Goal: Task Accomplishment & Management: Complete application form

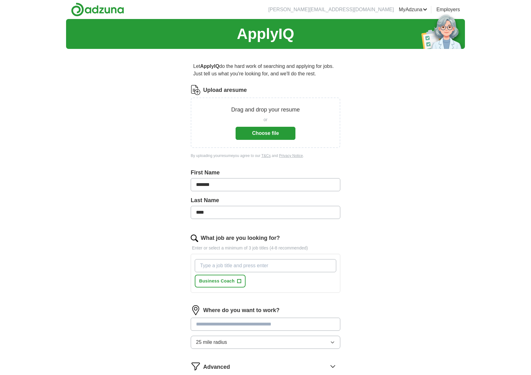
click at [251, 269] on input "What job are you looking for?" at bounding box center [265, 265] width 141 height 13
click at [419, 248] on div "ApplyIQ Let ApplyIQ do the hard work of searching and applying for jobs. Just t…" at bounding box center [265, 217] width 399 height 397
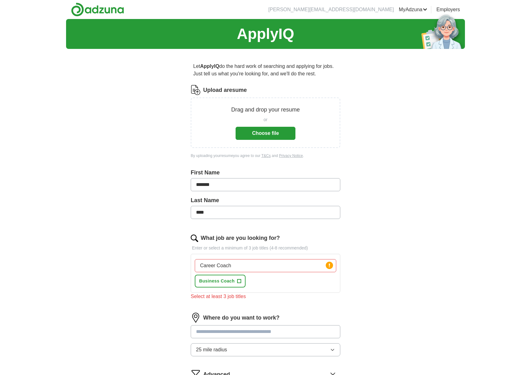
click at [248, 267] on input "Career Coach" at bounding box center [265, 265] width 141 height 13
drag, startPoint x: 259, startPoint y: 266, endPoint x: 176, endPoint y: 268, distance: 83.8
click at [176, 268] on div "Let ApplyIQ do the hard work of searching and applying for jobs. Just tell us w…" at bounding box center [265, 239] width 199 height 370
type input "Leadership and Development"
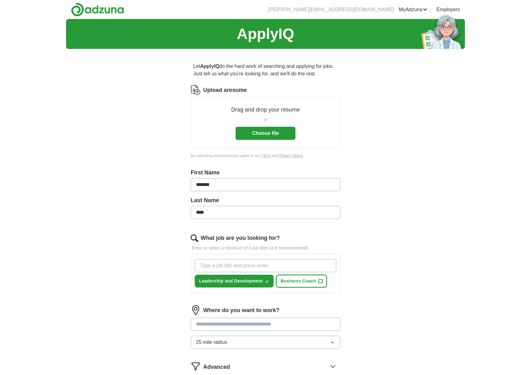
click at [320, 281] on span "+" at bounding box center [321, 281] width 4 height 5
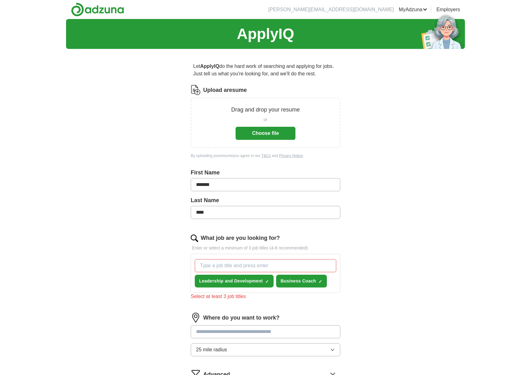
click at [232, 266] on input "What job are you looking for?" at bounding box center [265, 265] width 141 height 13
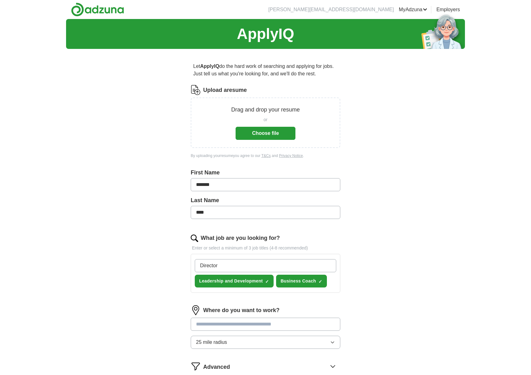
click at [372, 270] on div "ApplyIQ Let ApplyIQ do the hard work of searching and applying for jobs. Just t…" at bounding box center [265, 217] width 399 height 397
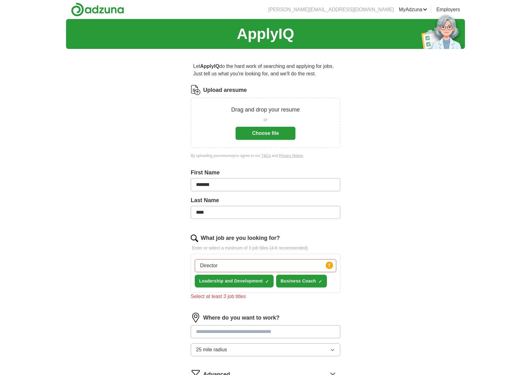
click at [252, 265] on input "Director" at bounding box center [265, 265] width 141 height 13
click at [240, 267] on input "Director" at bounding box center [265, 265] width 141 height 13
type input "D"
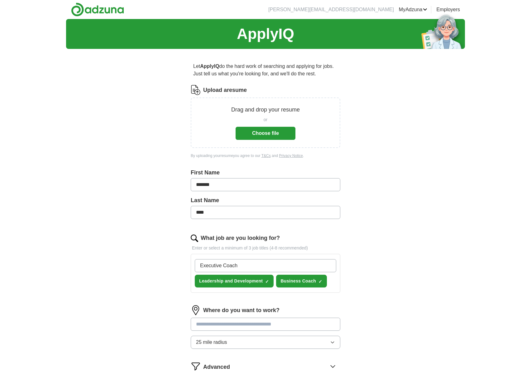
type input "Executive Coach"
click at [394, 262] on div "ApplyIQ Let ApplyIQ do the hard work of searching and applying for jobs. Just t…" at bounding box center [265, 217] width 399 height 397
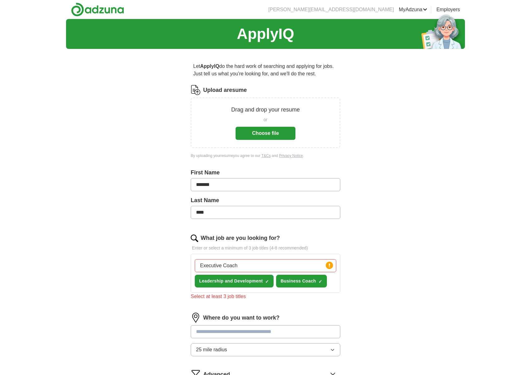
click at [237, 261] on input "Executive Coach" at bounding box center [265, 265] width 141 height 13
drag, startPoint x: 240, startPoint y: 263, endPoint x: 190, endPoint y: 264, distance: 50.8
click at [189, 264] on div "Let ApplyIQ do the hard work of searching and applying for jobs. Just tell us w…" at bounding box center [265, 239] width 199 height 370
click at [276, 324] on div "Where do you want to work? 25 mile radius" at bounding box center [265, 337] width 149 height 49
click at [285, 266] on input "What job are you looking for?" at bounding box center [265, 265] width 141 height 13
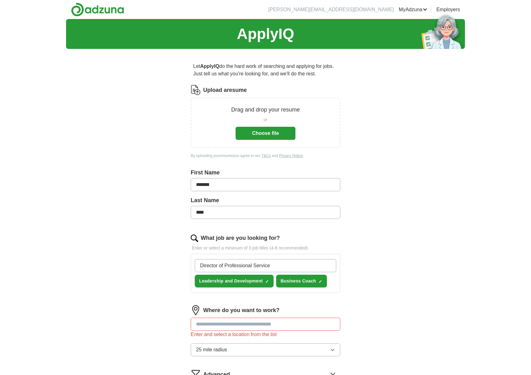
type input "Director of Professional Services"
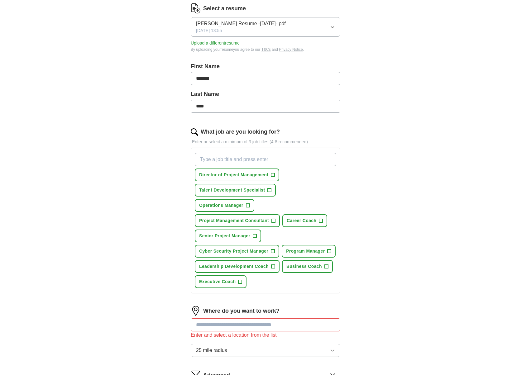
scroll to position [89, 0]
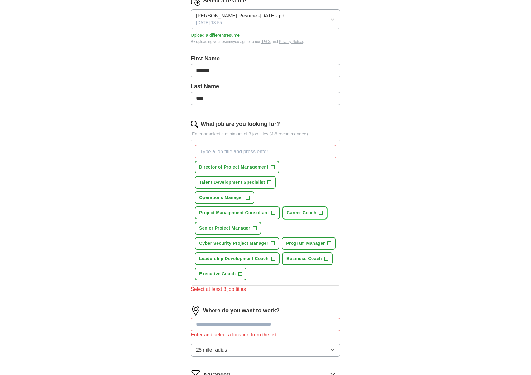
click at [323, 214] on span "+" at bounding box center [321, 212] width 4 height 5
click at [270, 182] on span "+" at bounding box center [269, 182] width 4 height 5
click at [273, 261] on span "+" at bounding box center [273, 258] width 4 height 5
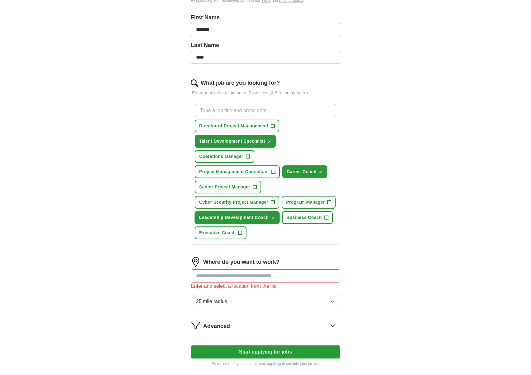
scroll to position [156, 0]
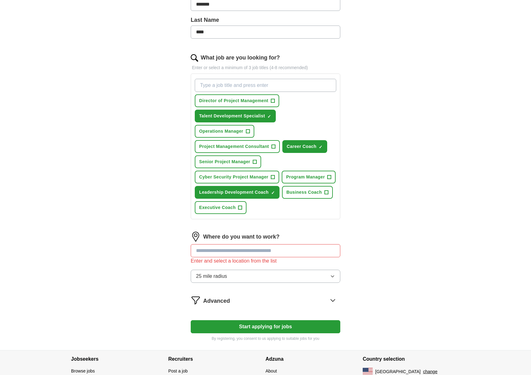
click at [248, 257] on input at bounding box center [265, 250] width 149 height 13
type input "******"
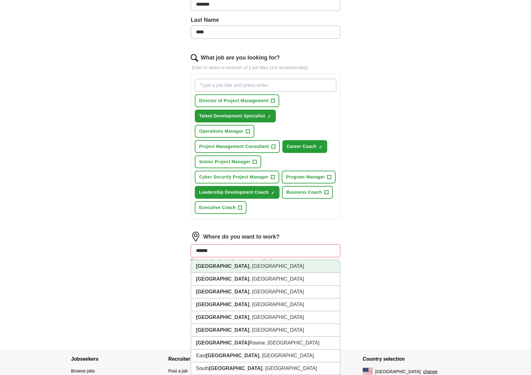
click at [249, 273] on li "[GEOGRAPHIC_DATA] , [GEOGRAPHIC_DATA]" at bounding box center [265, 266] width 149 height 13
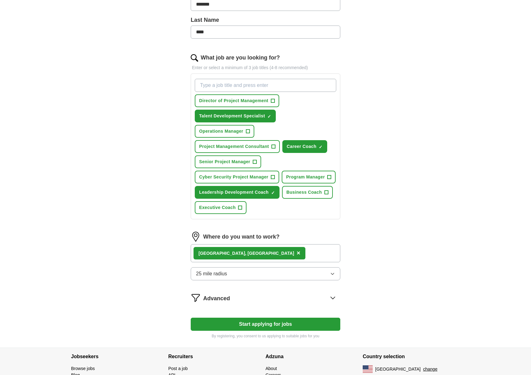
click at [244, 280] on button "25 mile radius" at bounding box center [265, 273] width 149 height 13
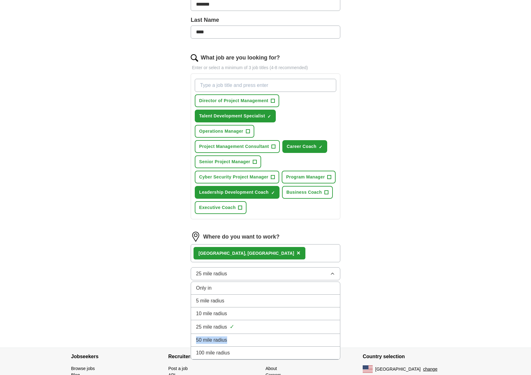
click at [243, 344] on div "50 mile radius" at bounding box center [265, 339] width 139 height 7
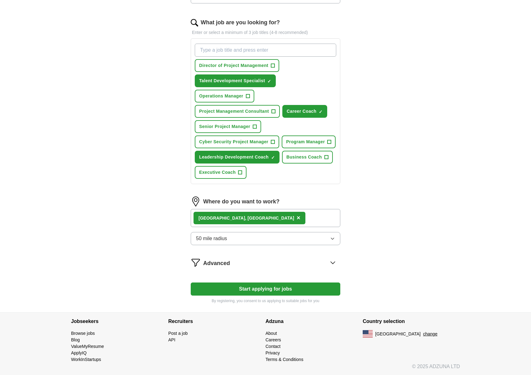
scroll to position [193, 0]
click at [332, 267] on icon at bounding box center [333, 262] width 10 height 10
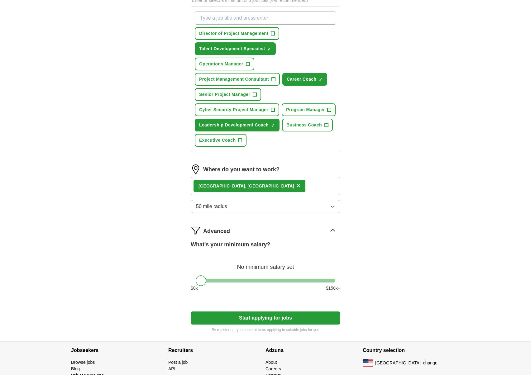
scroll to position [224, 0]
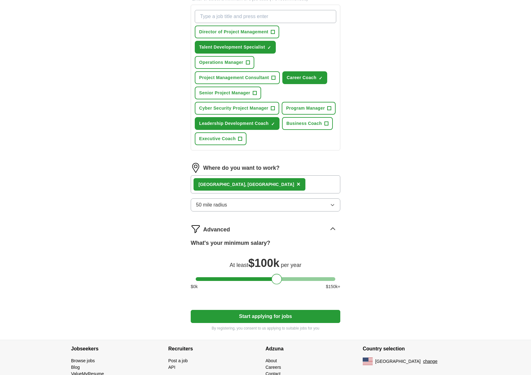
drag, startPoint x: 204, startPoint y: 293, endPoint x: 280, endPoint y: 297, distance: 75.8
click at [280, 284] on div at bounding box center [276, 279] width 11 height 11
click at [286, 323] on button "Start applying for jobs" at bounding box center [265, 316] width 149 height 13
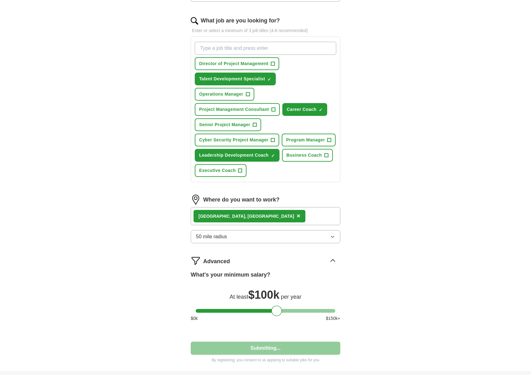
select select "**"
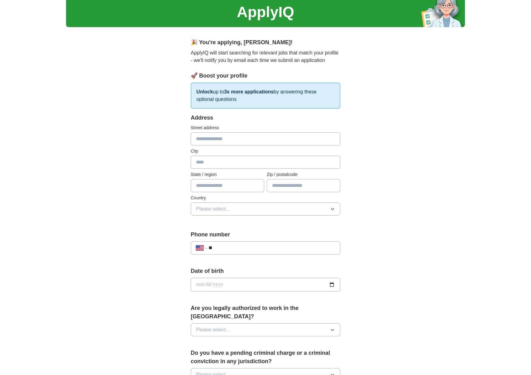
scroll to position [0, 0]
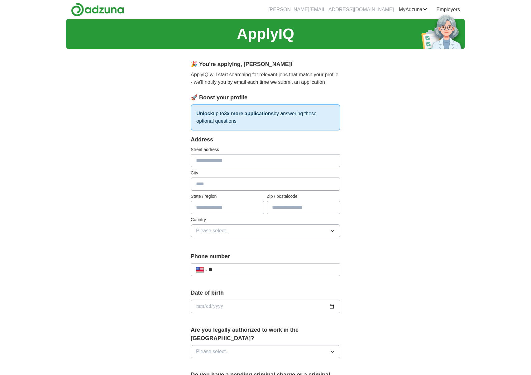
click at [240, 162] on input "text" at bounding box center [265, 160] width 149 height 13
type input "**********"
type input "**"
type input "**********"
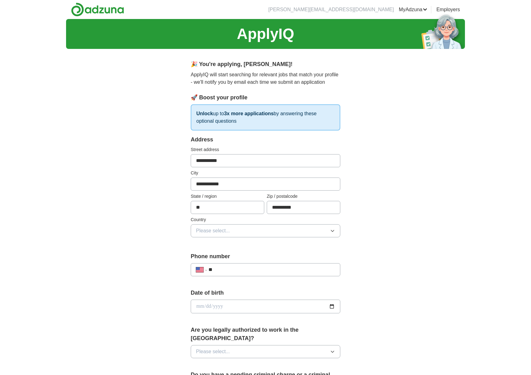
click at [246, 229] on button "Please select..." at bounding box center [265, 230] width 149 height 13
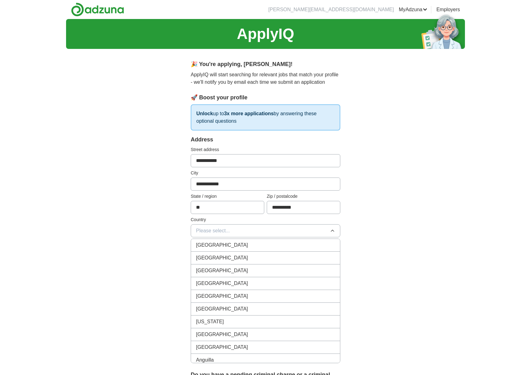
click at [250, 259] on div "[GEOGRAPHIC_DATA]" at bounding box center [265, 257] width 139 height 7
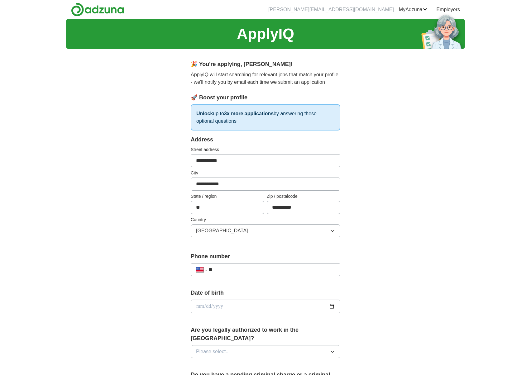
click at [251, 271] on input "**" at bounding box center [271, 269] width 126 height 7
type input "**********"
click at [243, 310] on input "date" at bounding box center [265, 307] width 149 height 14
type input "**********"
click at [270, 345] on button "Please select..." at bounding box center [265, 351] width 149 height 13
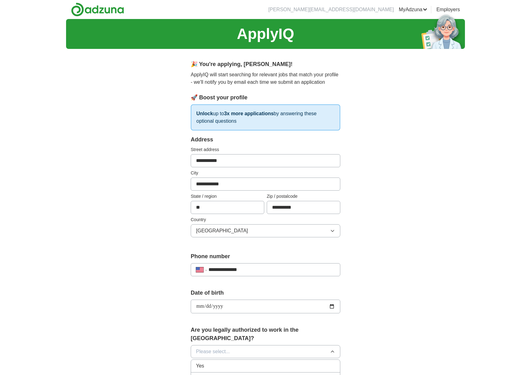
click at [237, 362] on div "Yes" at bounding box center [265, 365] width 139 height 7
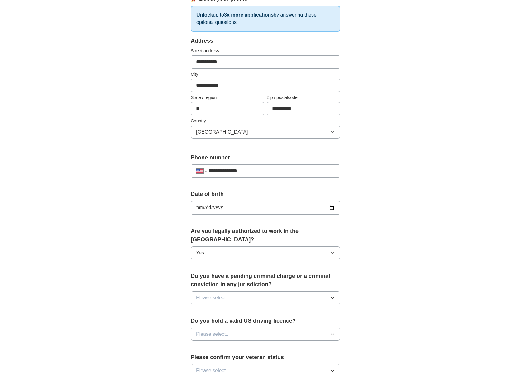
scroll to position [134, 0]
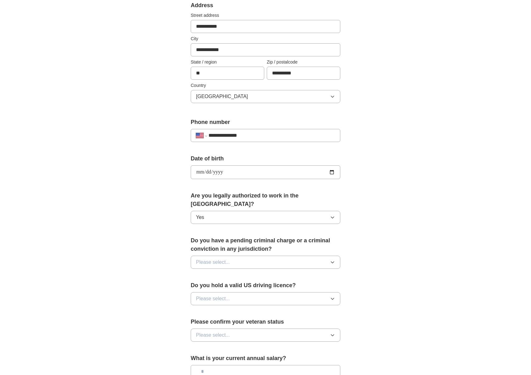
click at [259, 256] on button "Please select..." at bounding box center [265, 262] width 149 height 13
click at [255, 286] on div "No" at bounding box center [265, 289] width 139 height 7
click at [256, 292] on button "Please select..." at bounding box center [265, 298] width 149 height 13
click at [253, 309] on div "Yes" at bounding box center [265, 312] width 139 height 7
click at [251, 329] on button "Please select..." at bounding box center [265, 334] width 149 height 13
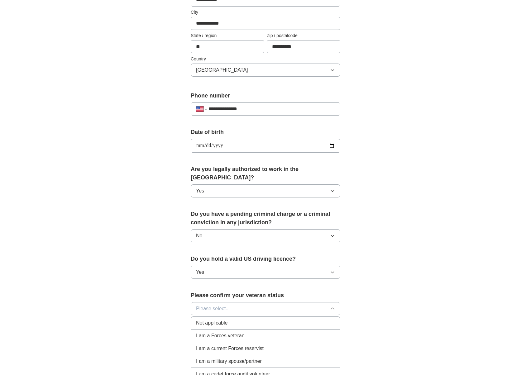
scroll to position [165, 0]
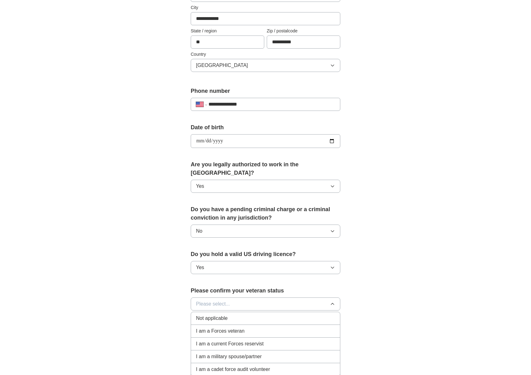
click at [264, 327] on div "I am a Forces veteran" at bounding box center [265, 330] width 139 height 7
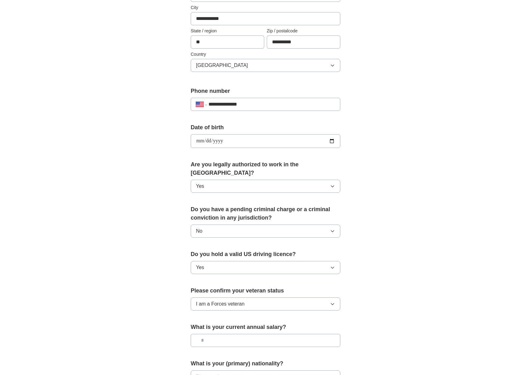
click at [257, 297] on button "I am a Forces veteran" at bounding box center [265, 303] width 149 height 13
click at [368, 296] on div "**********" at bounding box center [265, 137] width 399 height 567
click at [276, 335] on input "text" at bounding box center [265, 340] width 149 height 13
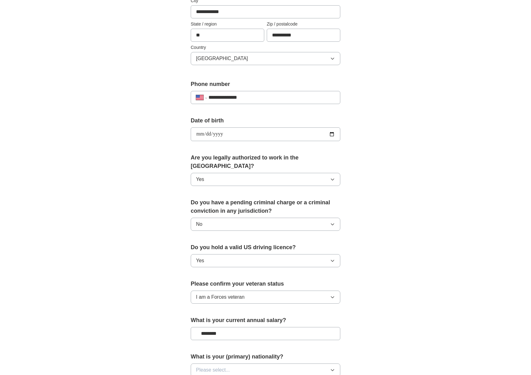
scroll to position [238, 0]
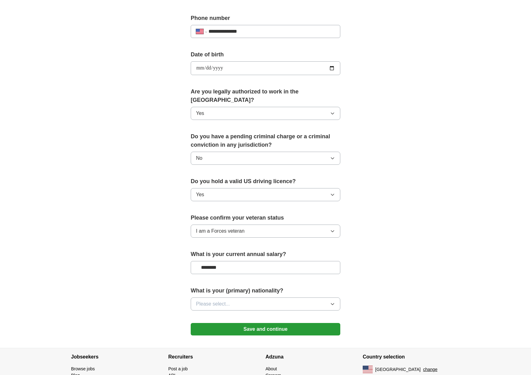
type input "********"
click at [273, 297] on button "Please select..." at bounding box center [265, 303] width 149 height 13
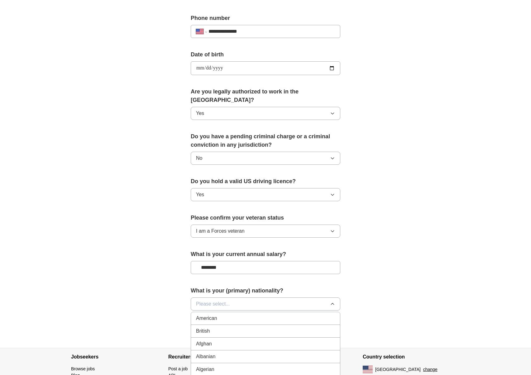
click at [265, 314] on div "American" at bounding box center [265, 317] width 139 height 7
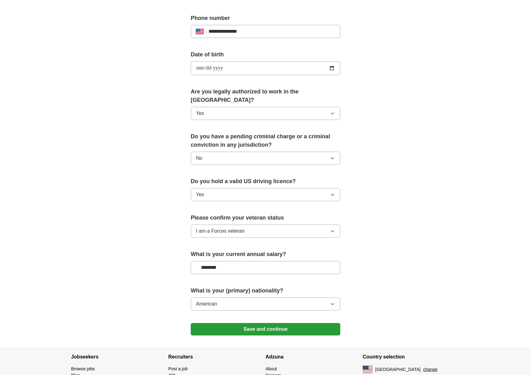
click at [271, 323] on button "Save and continue" at bounding box center [265, 329] width 149 height 12
